Goal: Task Accomplishment & Management: Complete application form

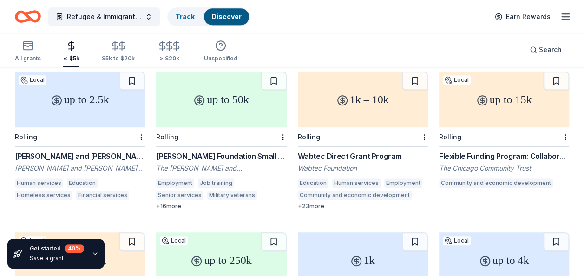
scroll to position [268, 0]
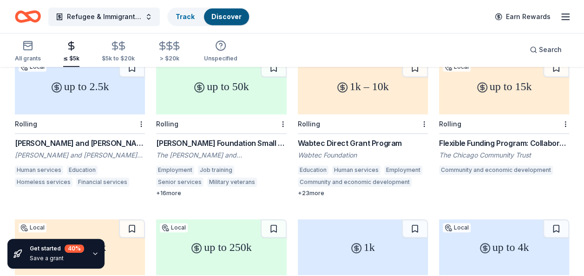
click at [99, 137] on div "[PERSON_NAME] and [PERSON_NAME] Foundation Grant" at bounding box center [80, 142] width 130 height 11
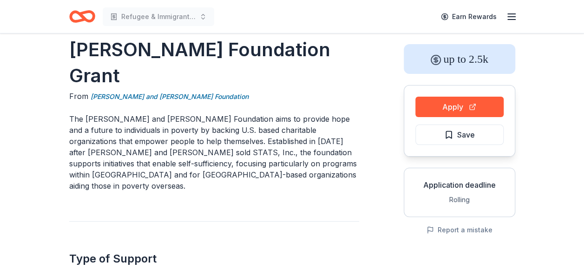
scroll to position [42, 0]
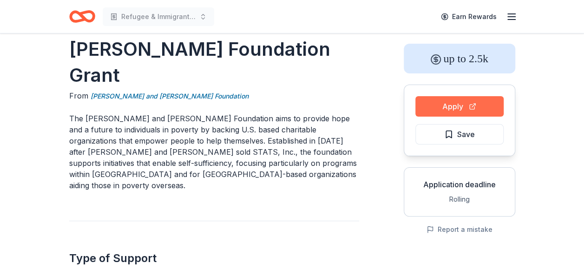
click at [472, 104] on button "Apply" at bounding box center [459, 106] width 88 height 20
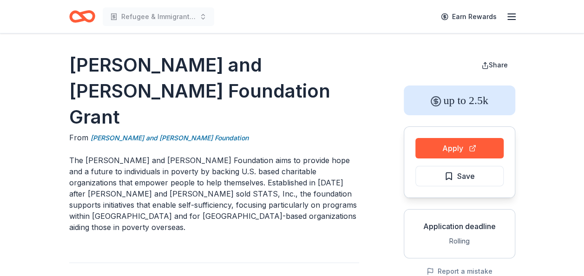
drag, startPoint x: 228, startPoint y: 95, endPoint x: 97, endPoint y: 88, distance: 131.1
click at [97, 88] on h1 "[PERSON_NAME] and [PERSON_NAME] Foundation Grant" at bounding box center [214, 91] width 290 height 78
drag, startPoint x: 68, startPoint y: 64, endPoint x: 110, endPoint y: 64, distance: 41.8
drag, startPoint x: 68, startPoint y: 132, endPoint x: 110, endPoint y: 132, distance: 42.7
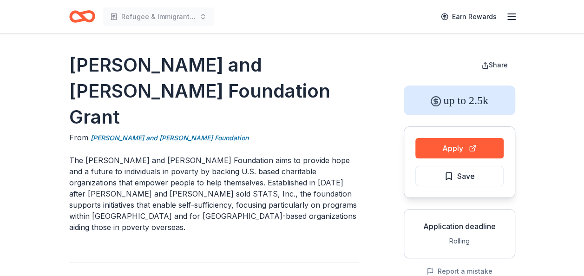
click at [227, 155] on p "The [PERSON_NAME] and [PERSON_NAME] Foundation aims to provide hope and a futur…" at bounding box center [214, 194] width 290 height 78
drag, startPoint x: 227, startPoint y: 135, endPoint x: 172, endPoint y: 135, distance: 54.8
click at [172, 155] on p "The [PERSON_NAME] and [PERSON_NAME] Foundation aims to provide hope and a futur…" at bounding box center [214, 194] width 290 height 78
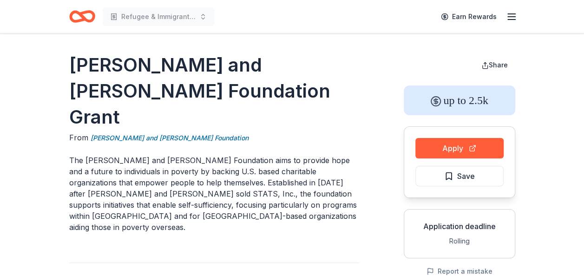
click at [283, 174] on p "The [PERSON_NAME] and [PERSON_NAME] Foundation aims to provide hope and a futur…" at bounding box center [214, 194] width 290 height 78
drag, startPoint x: 300, startPoint y: 165, endPoint x: 311, endPoint y: 179, distance: 17.3
click at [311, 179] on p "The [PERSON_NAME] and [PERSON_NAME] Foundation aims to provide hope and a futur…" at bounding box center [214, 194] width 290 height 78
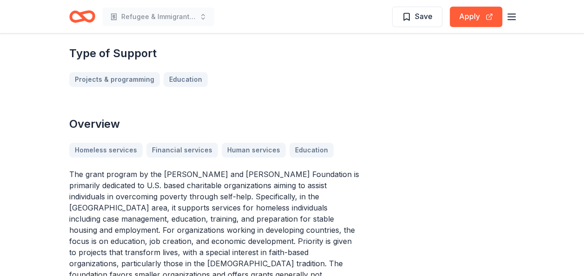
scroll to position [265, 0]
